Goal: Information Seeking & Learning: Find contact information

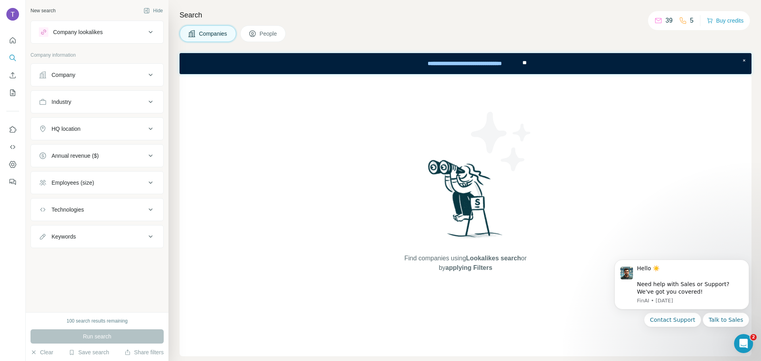
click at [78, 78] on div "Company" at bounding box center [92, 75] width 107 height 8
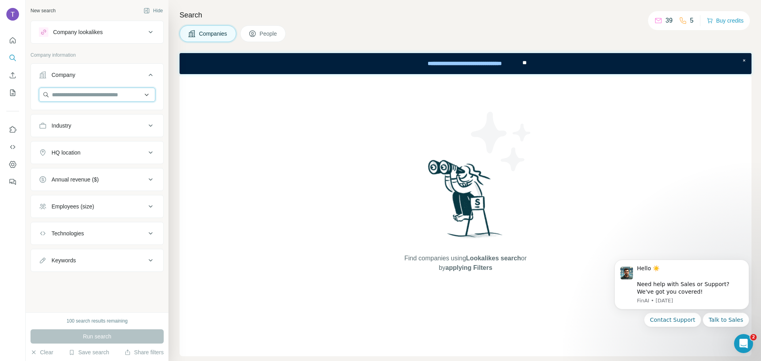
click at [79, 92] on input "text" at bounding box center [97, 95] width 117 height 14
paste input "**********"
drag, startPoint x: 87, startPoint y: 91, endPoint x: -12, endPoint y: 91, distance: 99.5
click at [0, 91] on html "**********" at bounding box center [380, 180] width 761 height 361
type input "*"
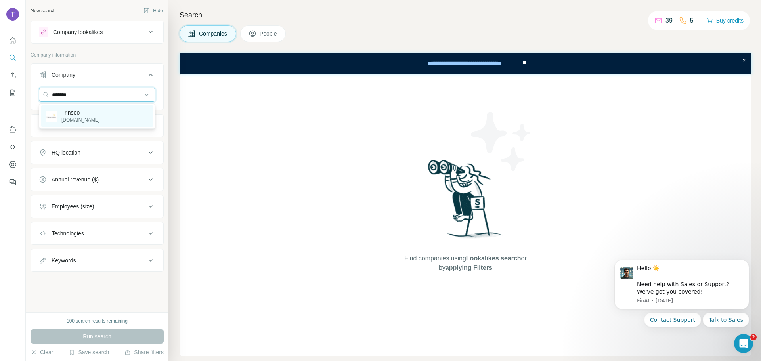
type input "*******"
click at [67, 120] on p "[DOMAIN_NAME]" at bounding box center [80, 120] width 38 height 7
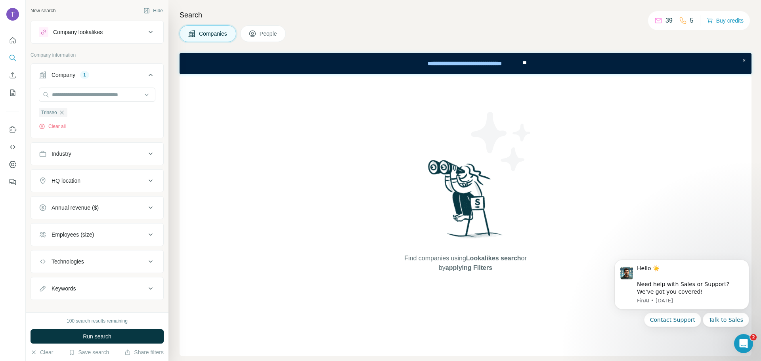
click at [96, 159] on button "Industry" at bounding box center [97, 153] width 132 height 19
click at [95, 159] on button "Industry" at bounding box center [97, 155] width 132 height 22
click at [103, 337] on span "Run search" at bounding box center [97, 337] width 29 height 8
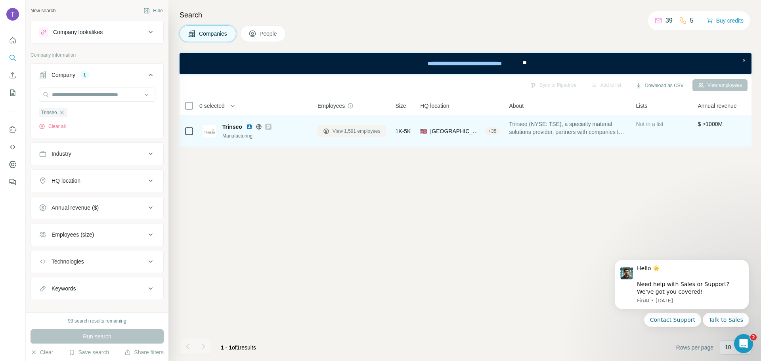
click at [362, 130] on span "View 1,591 employees" at bounding box center [357, 131] width 48 height 7
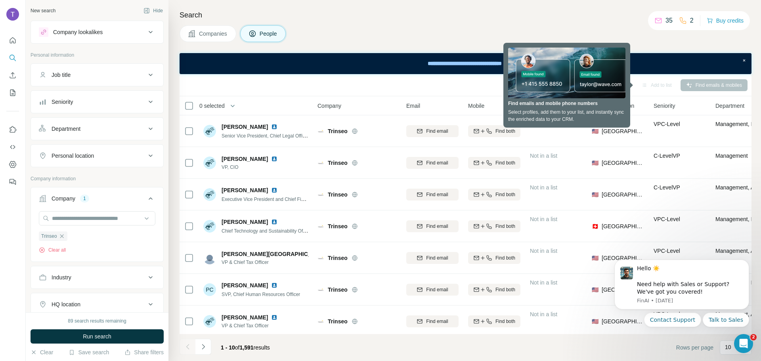
click at [215, 102] on span "0 selected" at bounding box center [211, 106] width 25 height 8
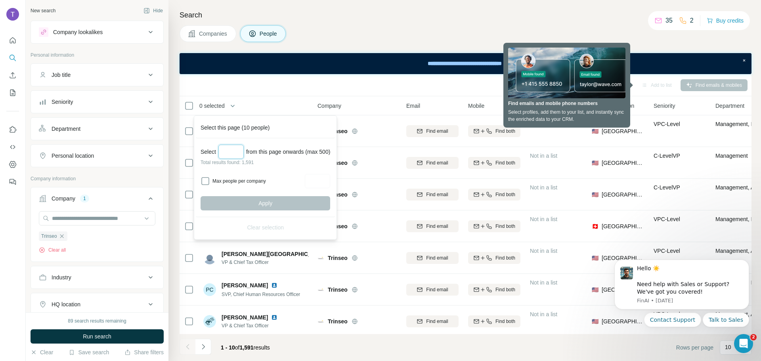
click at [232, 154] on input "Select a number (up to 500)" at bounding box center [230, 152] width 25 height 14
click at [302, 96] on div "Sync to Pipedrive Add to list Find emails & mobiles" at bounding box center [466, 85] width 572 height 22
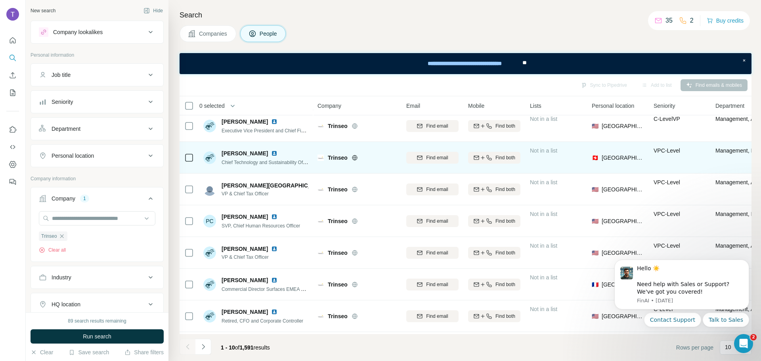
scroll to position [102, 0]
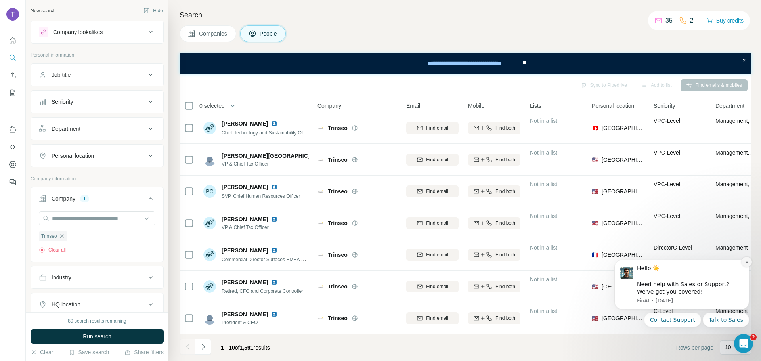
click at [749, 258] on button "Dismiss notification" at bounding box center [747, 262] width 10 height 10
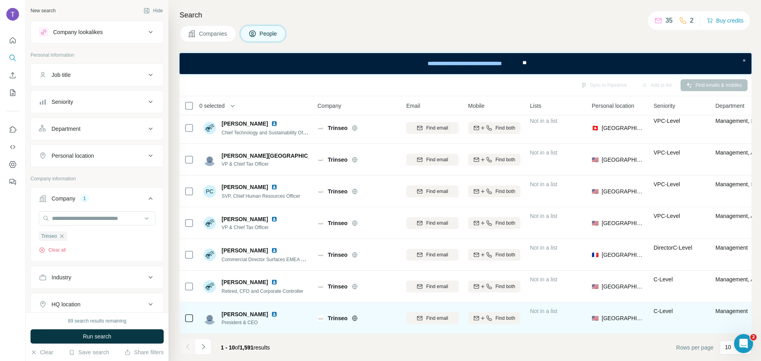
scroll to position [0, 0]
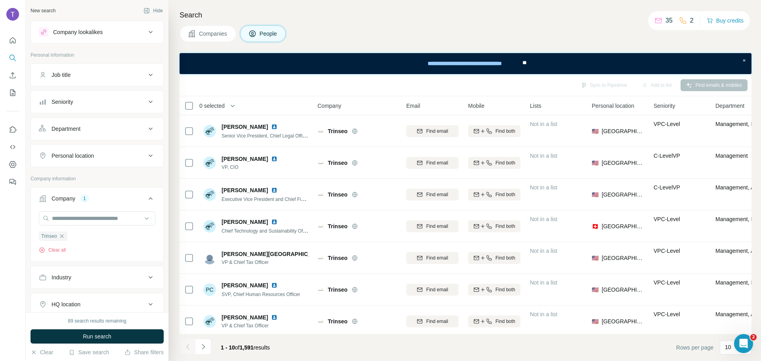
click at [103, 128] on div "Department" at bounding box center [92, 129] width 107 height 8
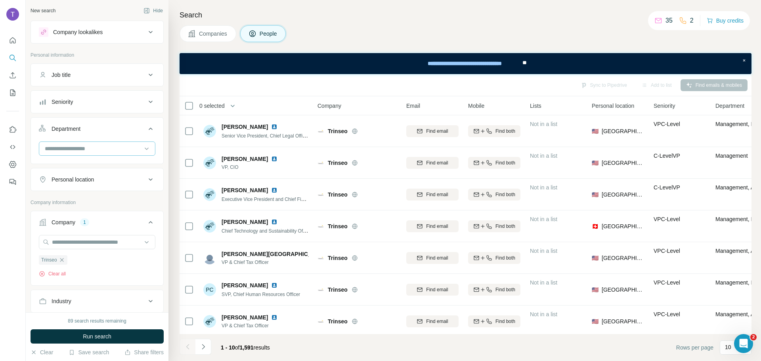
click at [103, 144] on div at bounding box center [93, 148] width 98 height 13
type input "*"
click at [67, 188] on div "Other" at bounding box center [94, 195] width 107 height 14
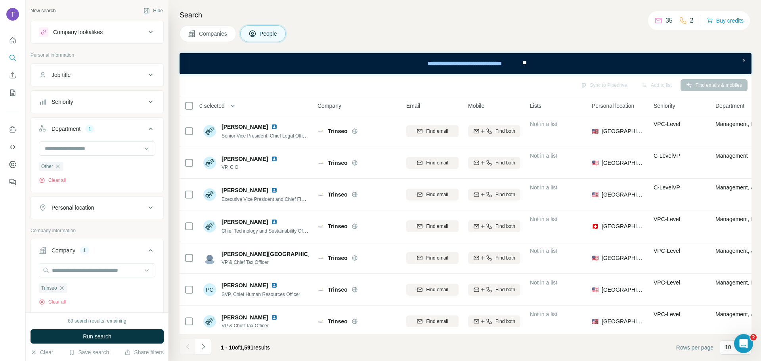
click at [135, 129] on div "Department 1" at bounding box center [92, 129] width 107 height 8
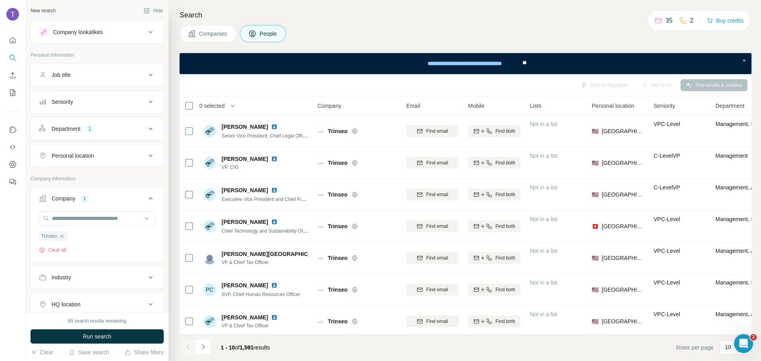
click at [123, 128] on div "Department 1" at bounding box center [92, 129] width 107 height 8
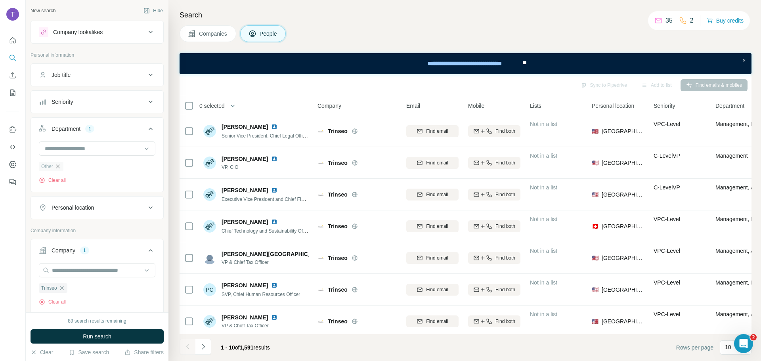
click at [59, 165] on icon "button" at bounding box center [58, 166] width 6 height 6
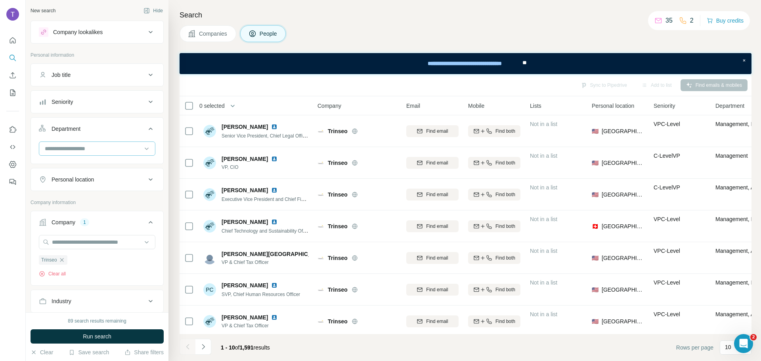
click at [63, 149] on input at bounding box center [93, 148] width 98 height 9
type input "**"
click at [68, 170] on div "HR" at bounding box center [94, 167] width 97 height 8
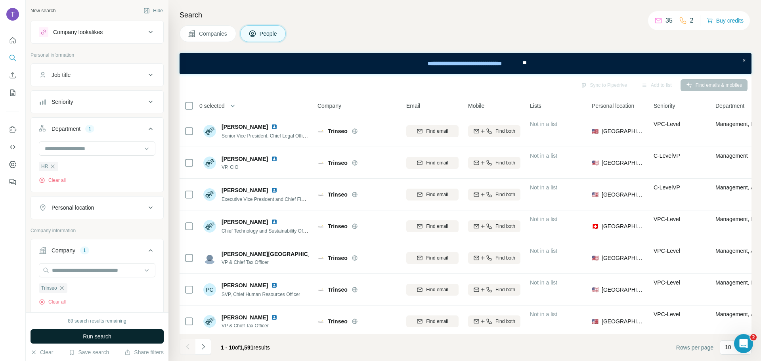
click at [103, 335] on span "Run search" at bounding box center [97, 337] width 29 height 8
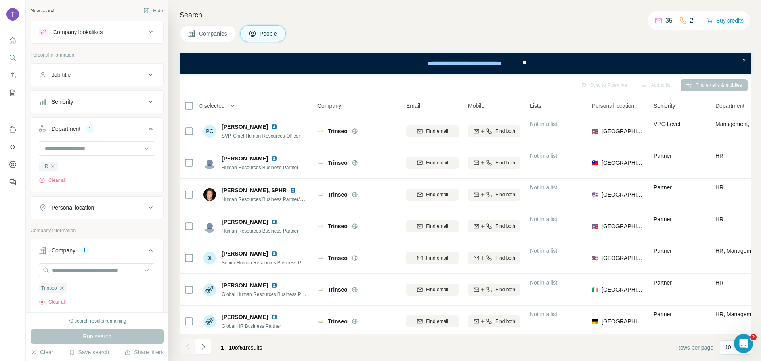
scroll to position [243, 0]
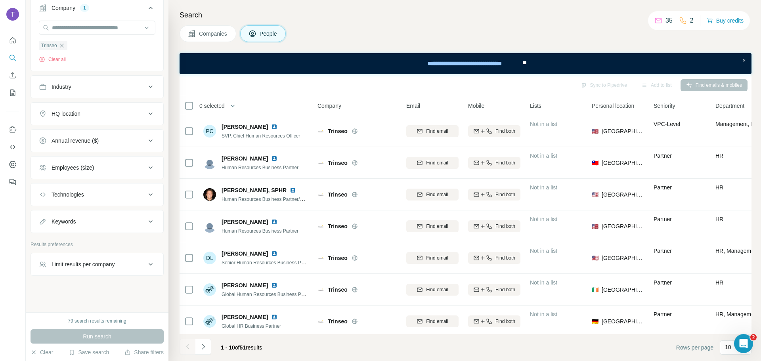
click at [102, 221] on div "Keywords" at bounding box center [92, 222] width 107 height 8
click at [100, 242] on input "text" at bounding box center [89, 241] width 101 height 14
type input "*******"
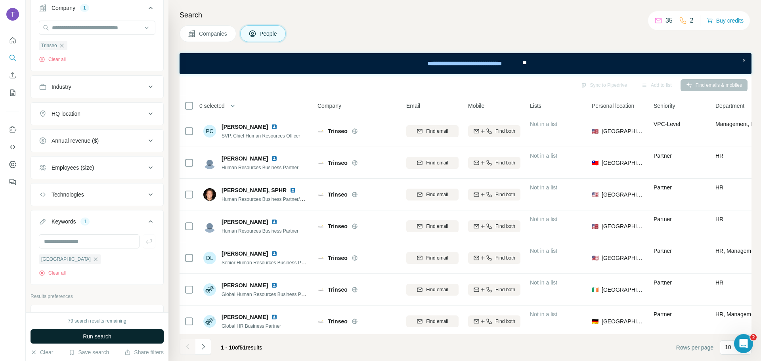
click at [105, 339] on span "Run search" at bounding box center [97, 337] width 29 height 8
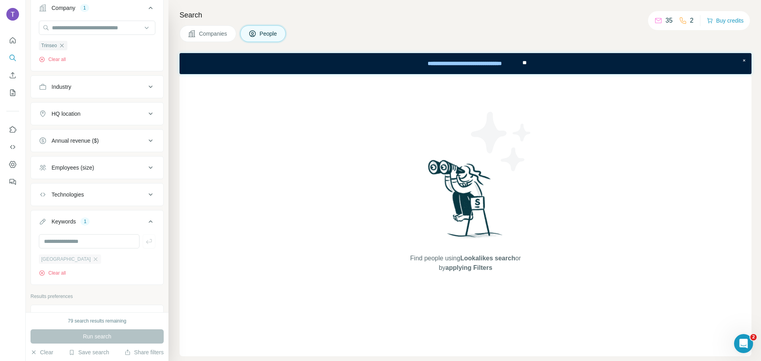
click at [59, 261] on span "[GEOGRAPHIC_DATA]" at bounding box center [66, 259] width 50 height 7
click at [92, 261] on icon "button" at bounding box center [95, 259] width 6 height 6
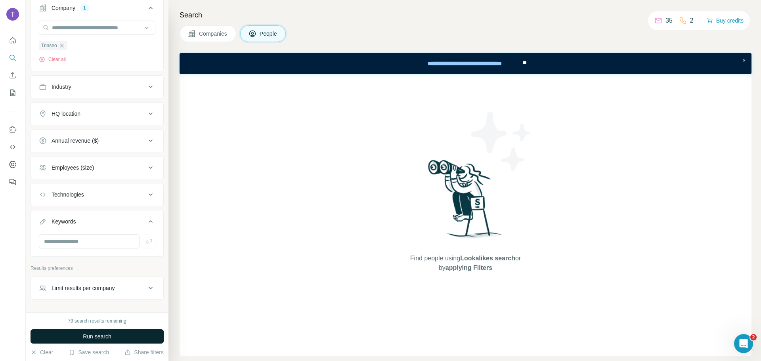
click at [100, 333] on span "Run search" at bounding box center [97, 337] width 29 height 8
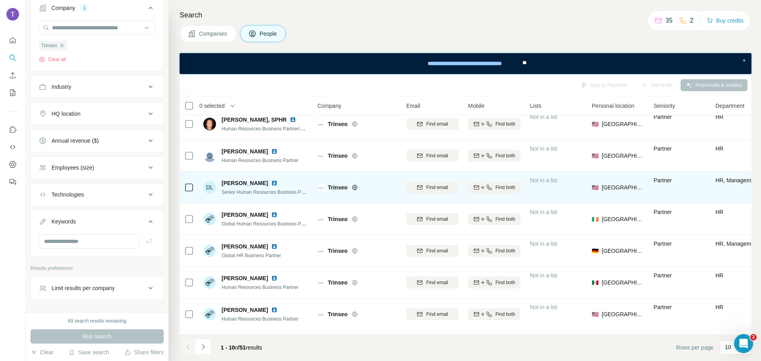
scroll to position [102, 0]
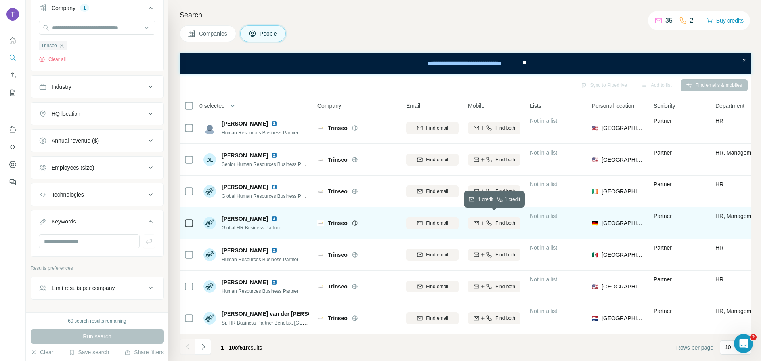
click at [492, 220] on icon "button" at bounding box center [489, 223] width 6 height 6
click at [564, 334] on div "Sync to Pipedrive Add to list Find emails & mobiles 0 selected People Company E…" at bounding box center [466, 217] width 572 height 287
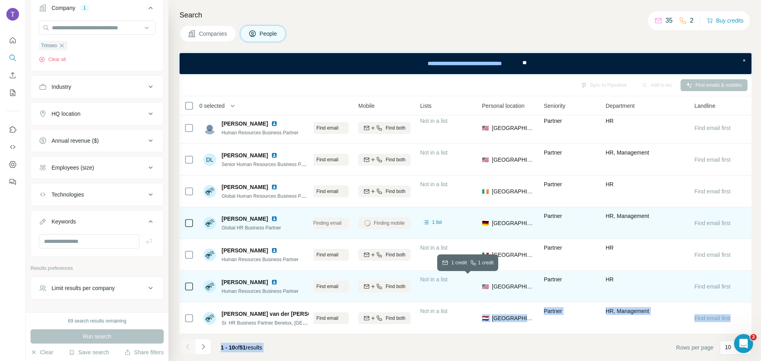
scroll to position [102, 27]
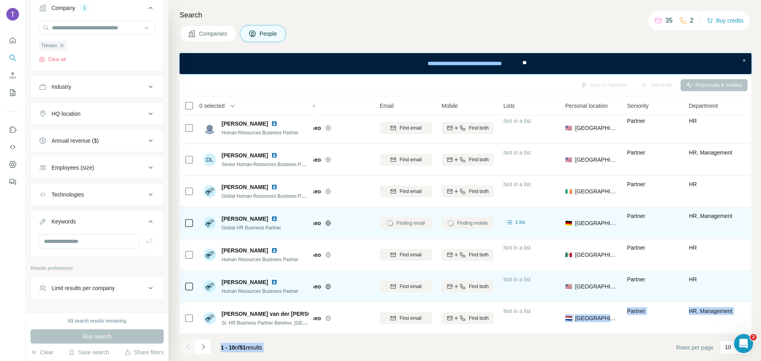
drag, startPoint x: 450, startPoint y: 285, endPoint x: 251, endPoint y: 284, distance: 198.7
click at [0, 0] on tr "[PERSON_NAME] Human Resources Business Partner [PERSON_NAME] Find email Find bo…" at bounding box center [0, 0] width 0 height 0
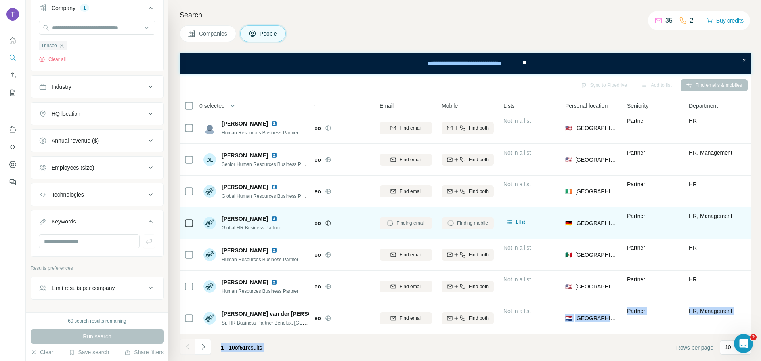
click at [503, 345] on footer "1 - 10 of 51 results Rows per page 10" at bounding box center [466, 347] width 572 height 27
drag, startPoint x: 257, startPoint y: 215, endPoint x: 222, endPoint y: 211, distance: 35.5
click at [222, 215] on div "[PERSON_NAME]" at bounding box center [251, 219] width 59 height 8
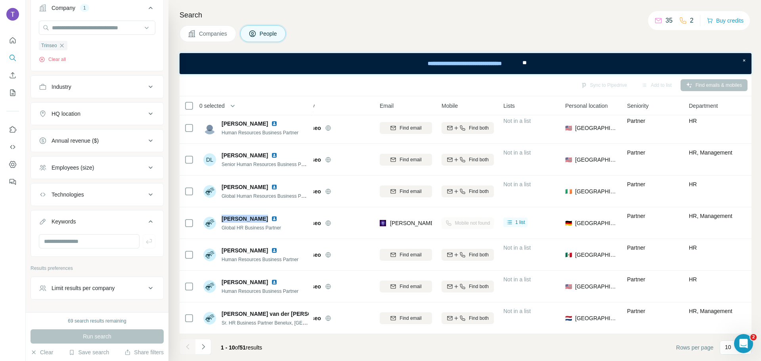
copy span "[PERSON_NAME]"
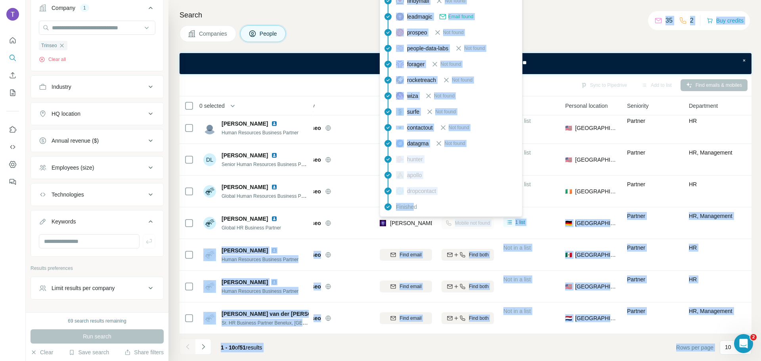
drag, startPoint x: 435, startPoint y: 218, endPoint x: 414, endPoint y: 216, distance: 20.7
click at [414, 216] on body "New search Hide Company lookalikes Personal information Job title Seniority Dep…" at bounding box center [380, 180] width 761 height 361
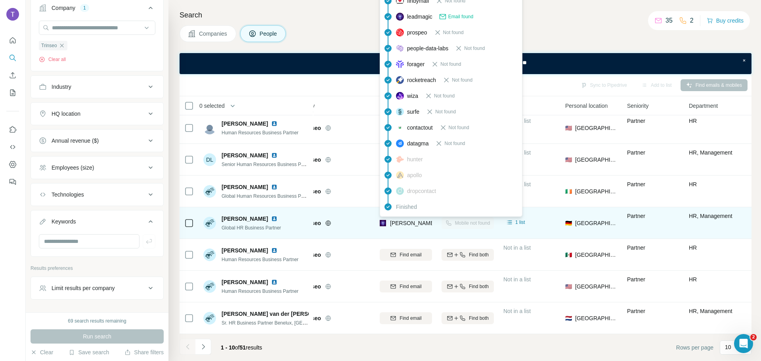
click at [395, 220] on span "[PERSON_NAME][EMAIL_ADDRESS][DOMAIN_NAME]" at bounding box center [460, 223] width 140 height 6
click at [396, 220] on span "[PERSON_NAME][EMAIL_ADDRESS][DOMAIN_NAME]" at bounding box center [460, 223] width 140 height 6
copy tr "[PERSON_NAME][EMAIL_ADDRESS][DOMAIN_NAME]"
